Goal: Transaction & Acquisition: Purchase product/service

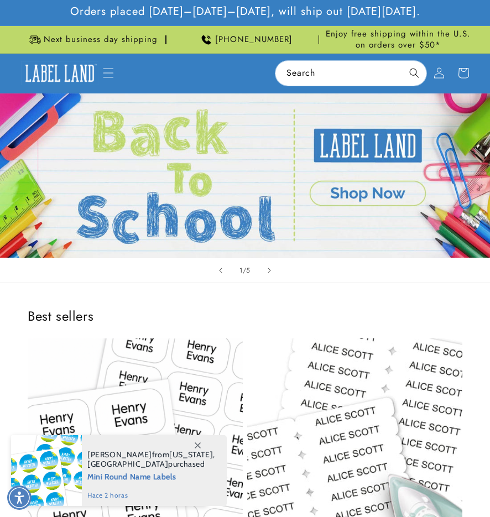
scroll to position [608, 0]
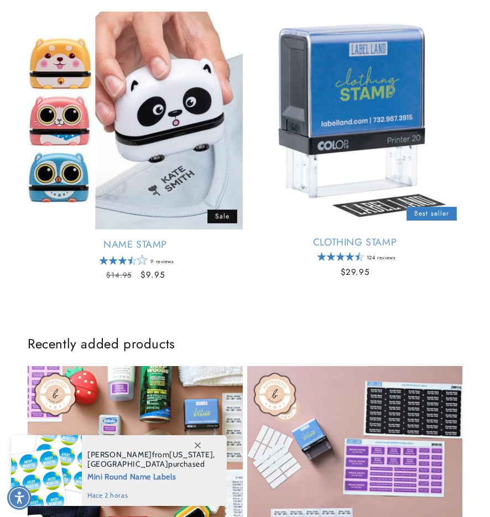
click at [305, 236] on link "Clothing Stamp" at bounding box center [354, 242] width 215 height 13
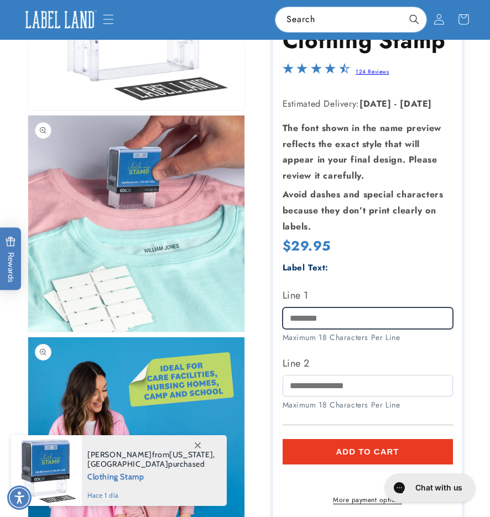
click at [321, 320] on input "Line 1" at bounding box center [367, 318] width 170 height 22
type input "**"
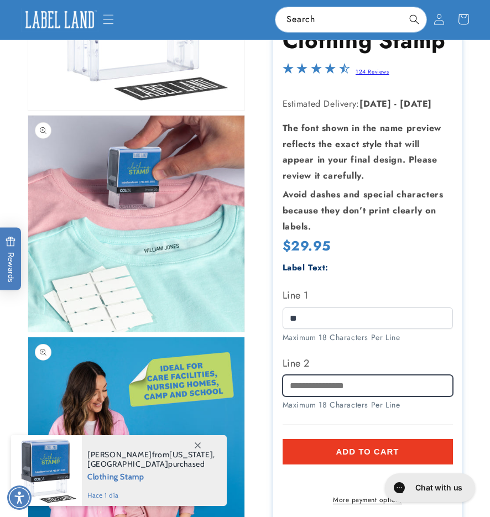
click at [339, 392] on input "Line 2" at bounding box center [367, 386] width 170 height 22
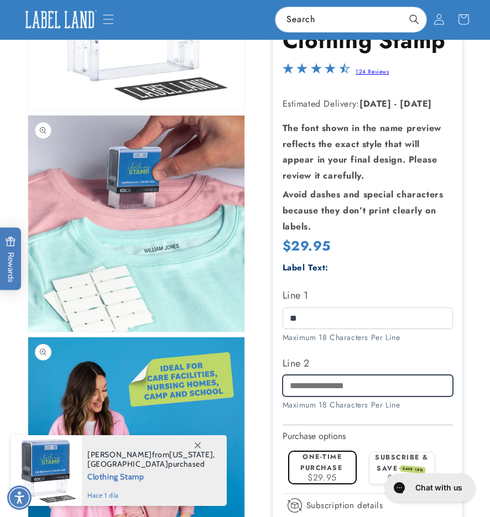
type input "*"
